Goal: Ask a question: Seek information or help from site administrators or community

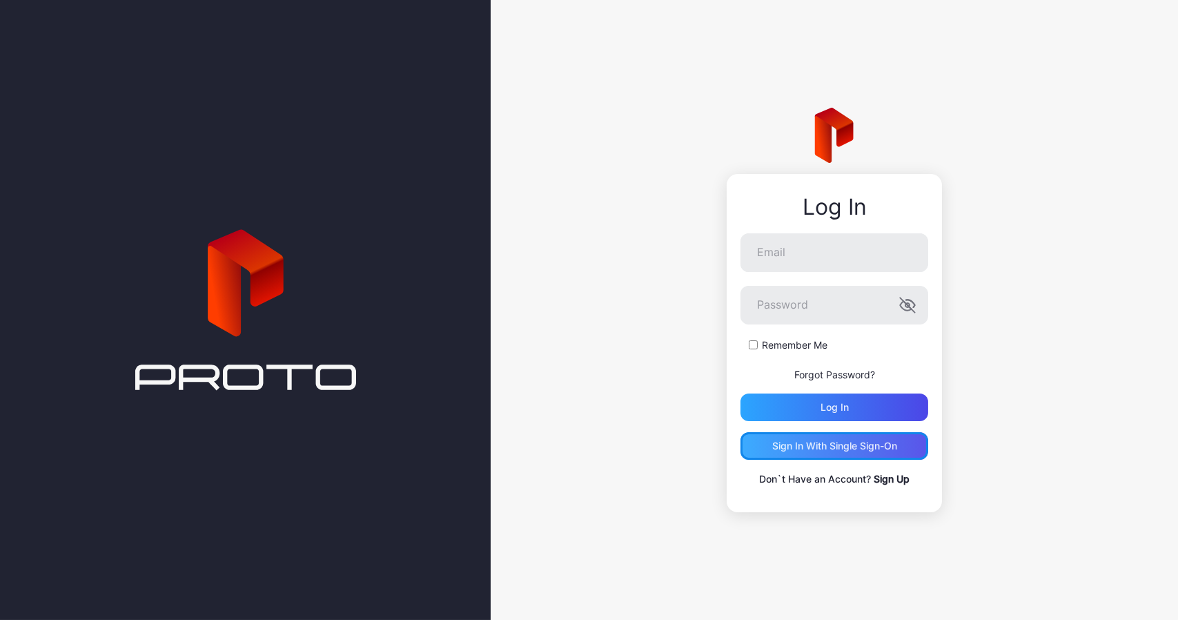
click at [845, 449] on div "Sign in With Single Sign-On" at bounding box center [834, 445] width 125 height 11
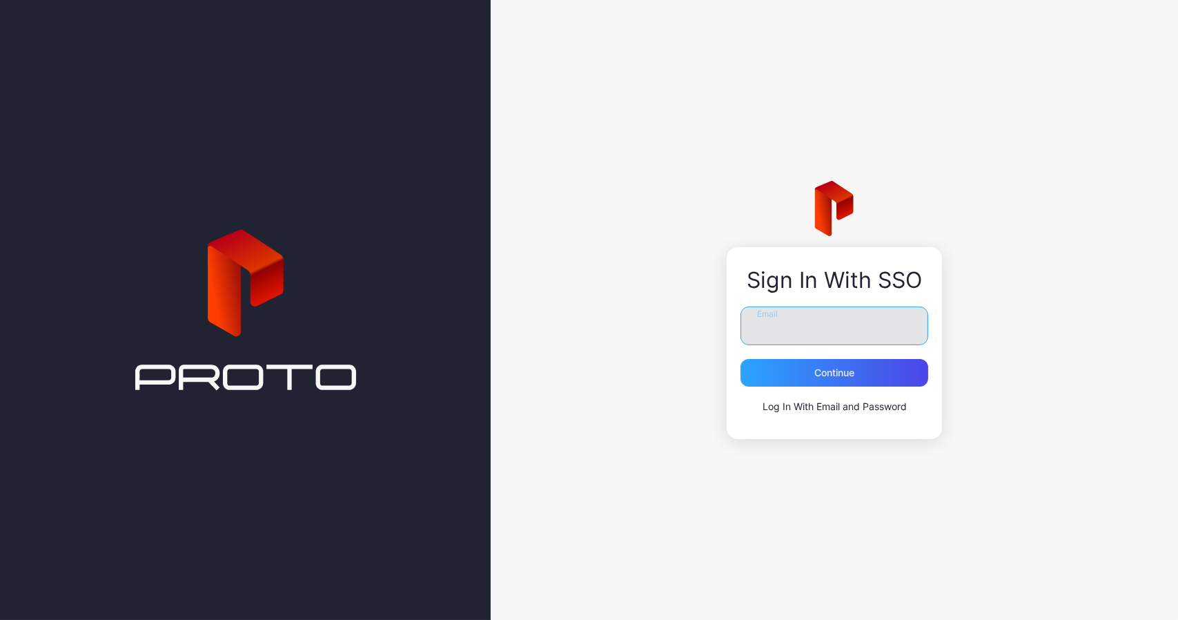
click at [776, 331] on input "Email" at bounding box center [834, 325] width 188 height 39
type input "**********"
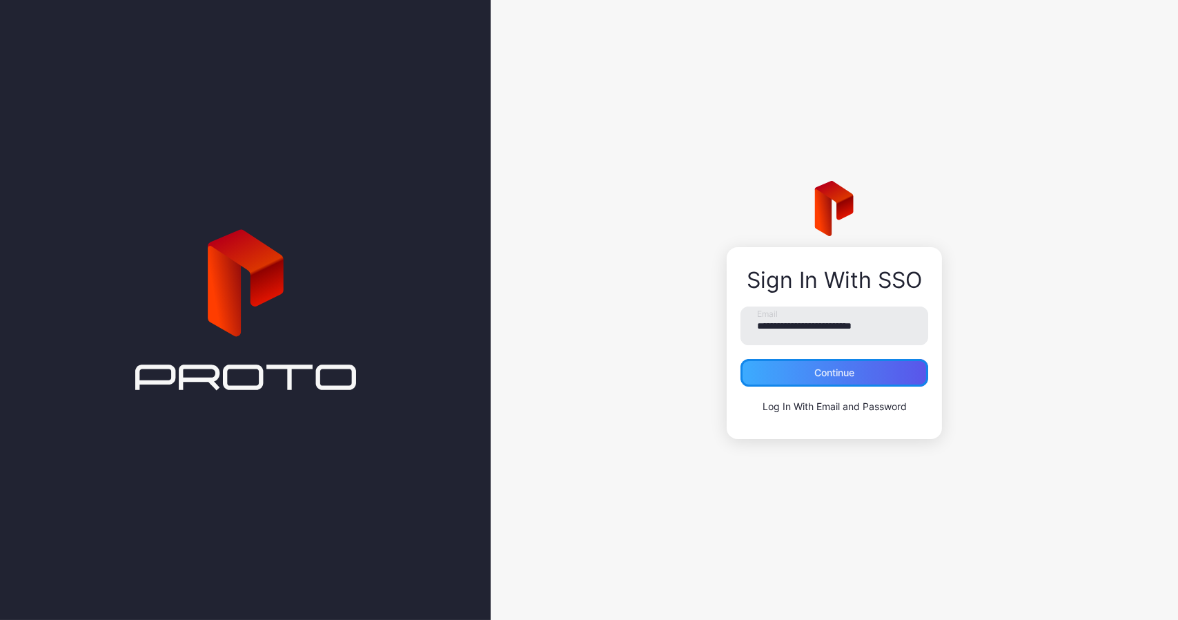
click at [801, 370] on div "Continue" at bounding box center [834, 373] width 188 height 28
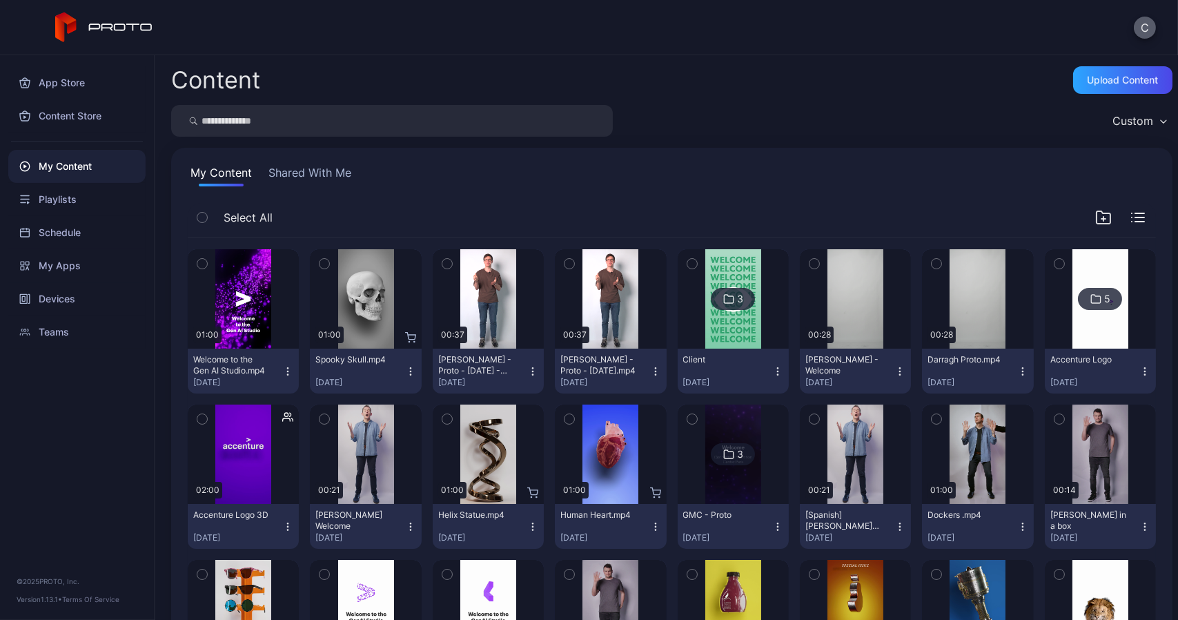
click at [1145, 30] on button "C" at bounding box center [1145, 28] width 22 height 22
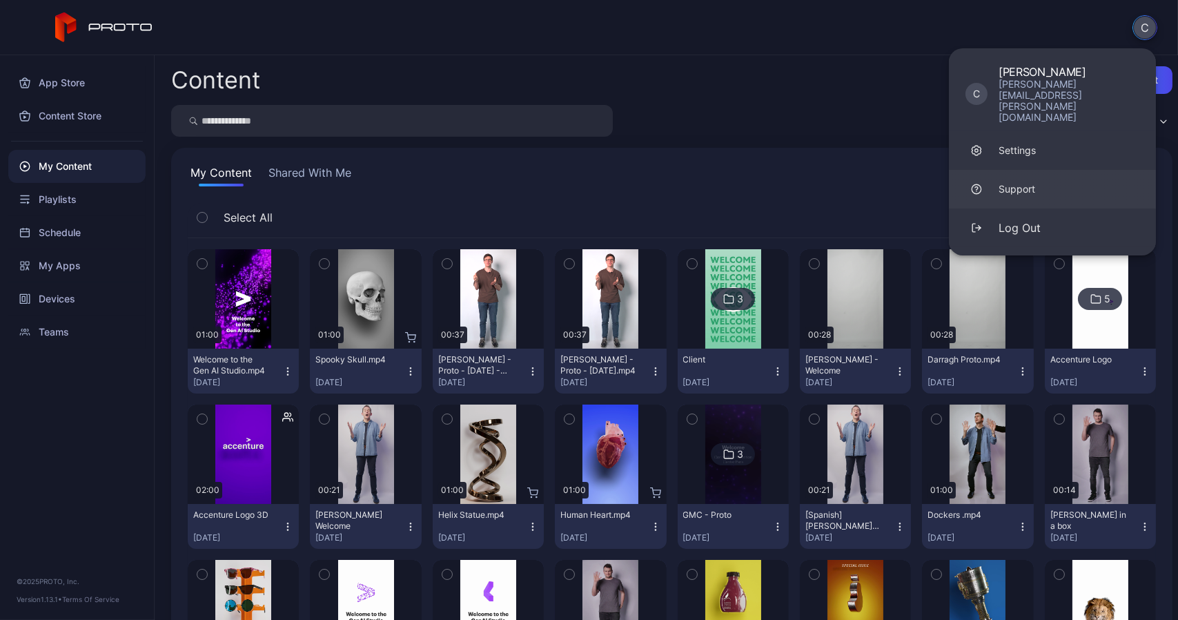
click at [1013, 182] on div "Support" at bounding box center [1016, 189] width 37 height 14
